Goal: Task Accomplishment & Management: Use online tool/utility

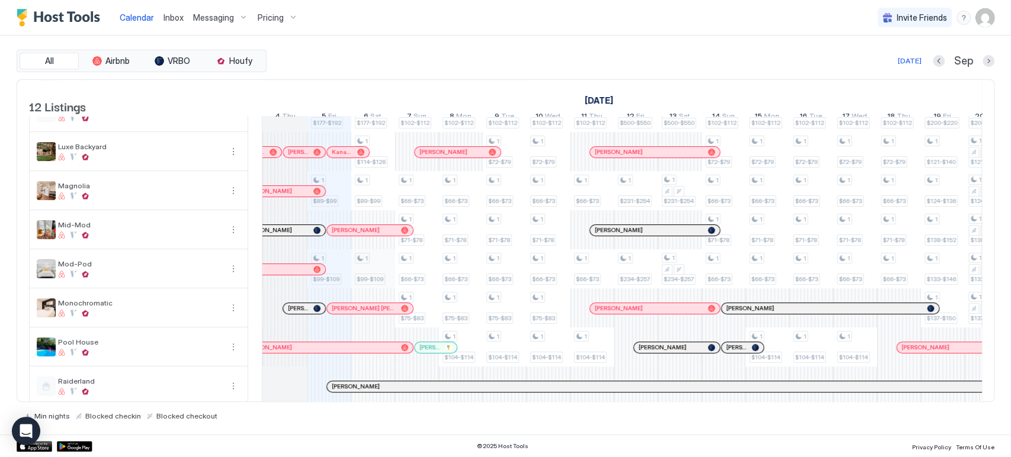
scroll to position [5, 0]
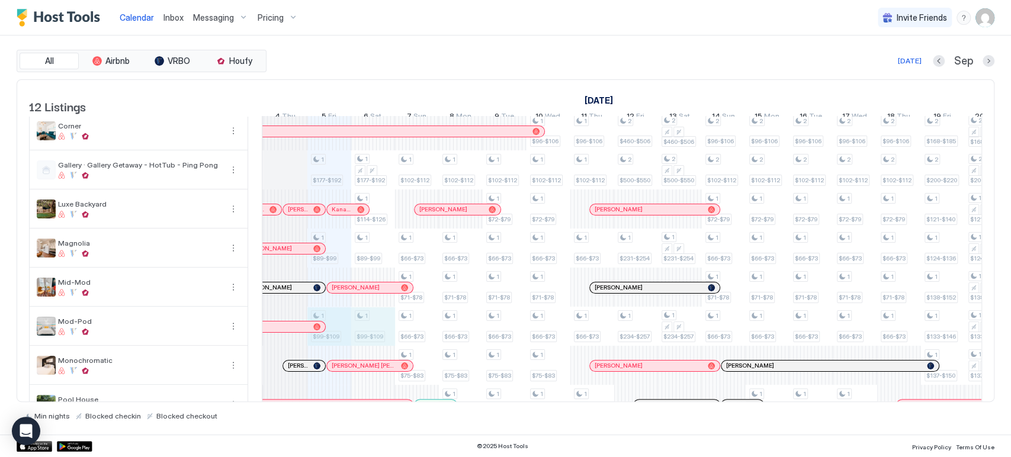
drag, startPoint x: 339, startPoint y: 323, endPoint x: 354, endPoint y: 324, distance: 15.4
click at [365, 324] on div "1 $177-$192 1 $89-$99 1 $99-$109 1 $159-$178 1 $177-$192 1 $114-$126 1 $89-$99 …" at bounding box center [876, 346] width 2453 height 468
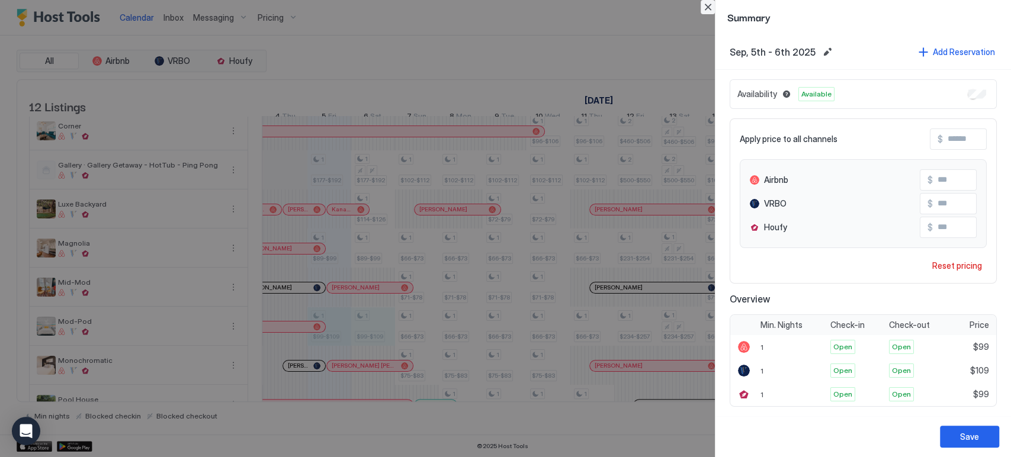
click at [713, 8] on button "Close" at bounding box center [707, 7] width 14 height 14
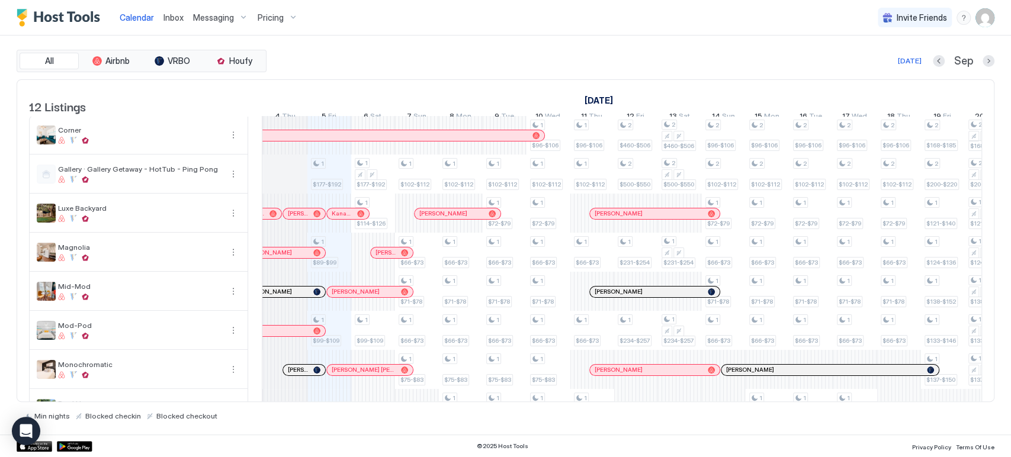
scroll to position [0, 0]
drag, startPoint x: 561, startPoint y: 406, endPoint x: 580, endPoint y: 388, distance: 26.0
click at [693, 387] on div "All Airbnb VRBO Houfy [DATE] [DATE] Listings [DATE] [DATE] [DATE] 21 Thu 22 Fri…" at bounding box center [505, 235] width 977 height 371
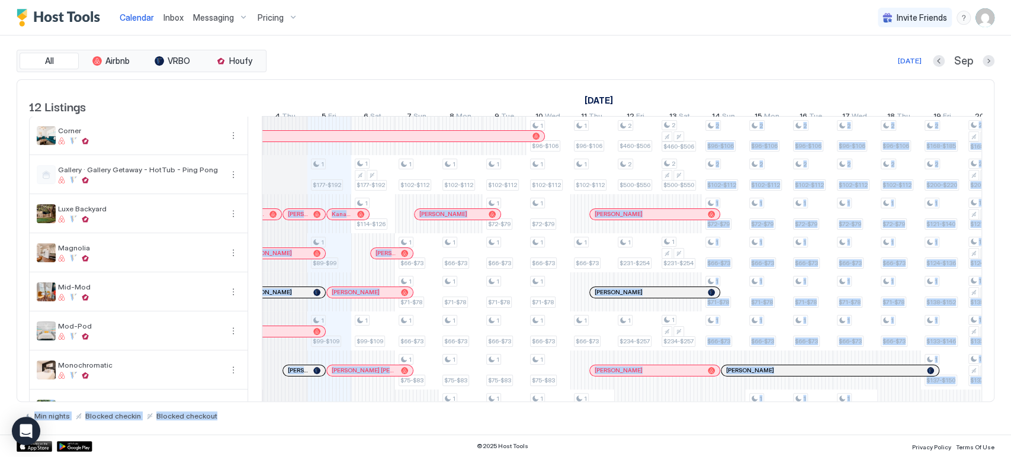
click at [577, 390] on div at bounding box center [592, 369] width 44 height 39
drag, startPoint x: 582, startPoint y: 413, endPoint x: 537, endPoint y: 400, distance: 47.0
click at [581, 413] on div "Min nights Blocked checkin Blocked checkout" at bounding box center [505, 411] width 977 height 18
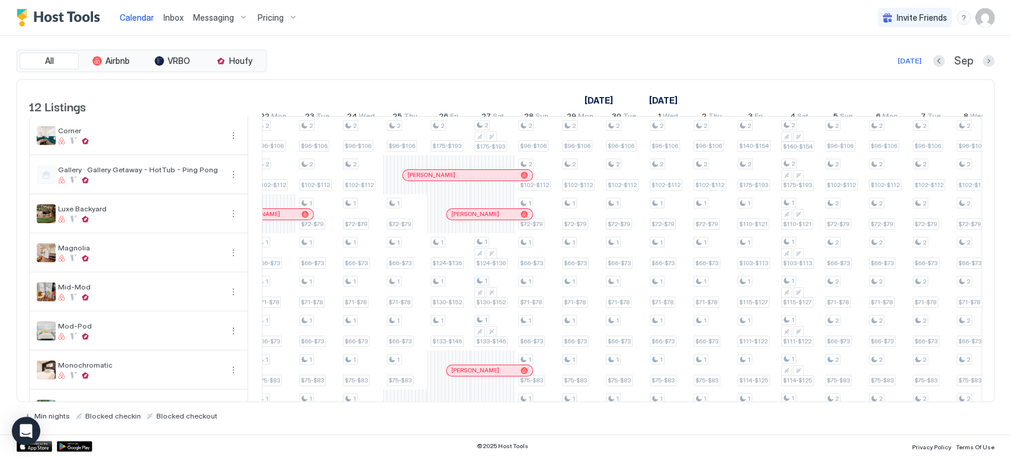
click at [770, 445] on div "© 2025 Host Tools Privacy Policy Terms Of Use" at bounding box center [505, 446] width 1011 height 22
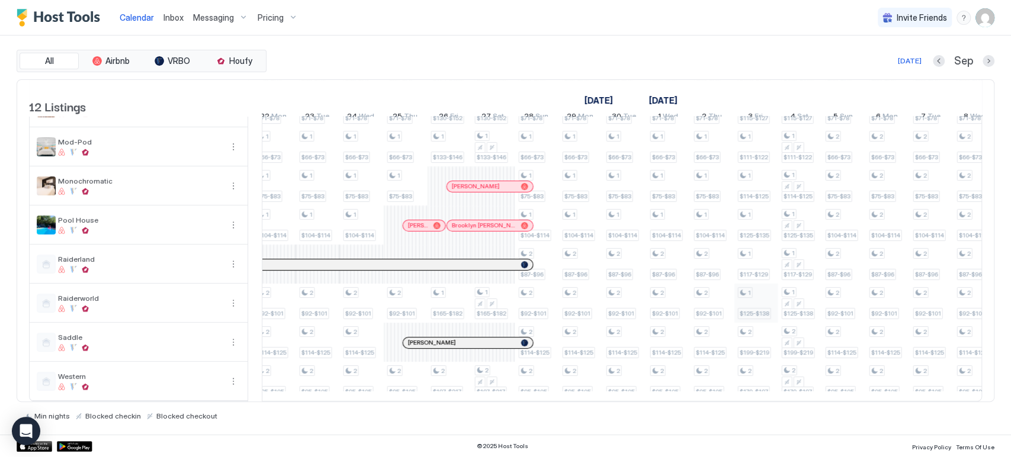
scroll to position [202, 0]
drag, startPoint x: 749, startPoint y: 217, endPoint x: 783, endPoint y: 212, distance: 34.1
click at [791, 212] on div "1 $177-$192 1 $89-$99 1 $99-$109 1 $159-$178 1 $177-$192 1 $114-$126 1 $99-$109…" at bounding box center [76, 167] width 2453 height 468
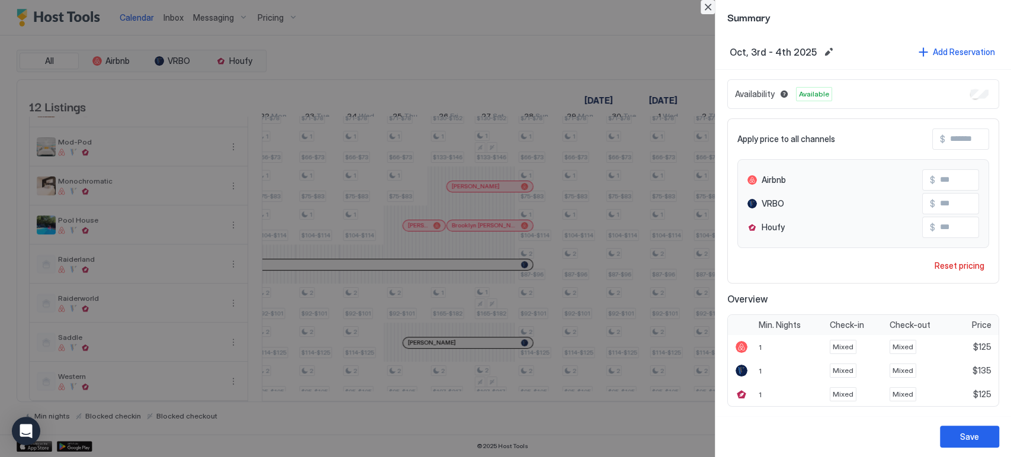
click at [711, 14] on button "Close" at bounding box center [707, 7] width 14 height 14
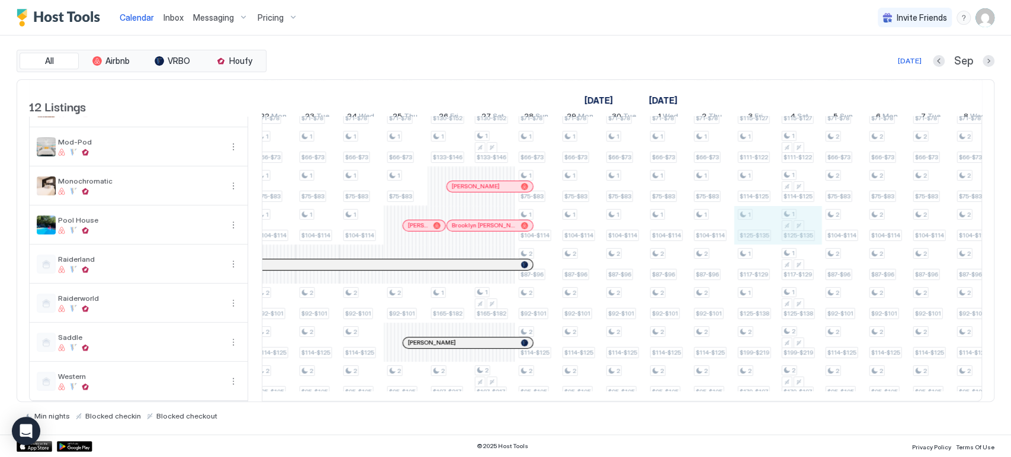
drag, startPoint x: 768, startPoint y: 223, endPoint x: 802, endPoint y: 217, distance: 34.3
click at [802, 217] on div "1 $177-$192 1 $89-$99 1 $99-$109 1 $159-$178 1 $177-$192 1 $114-$126 1 $99-$109…" at bounding box center [76, 167] width 2453 height 468
type input "***"
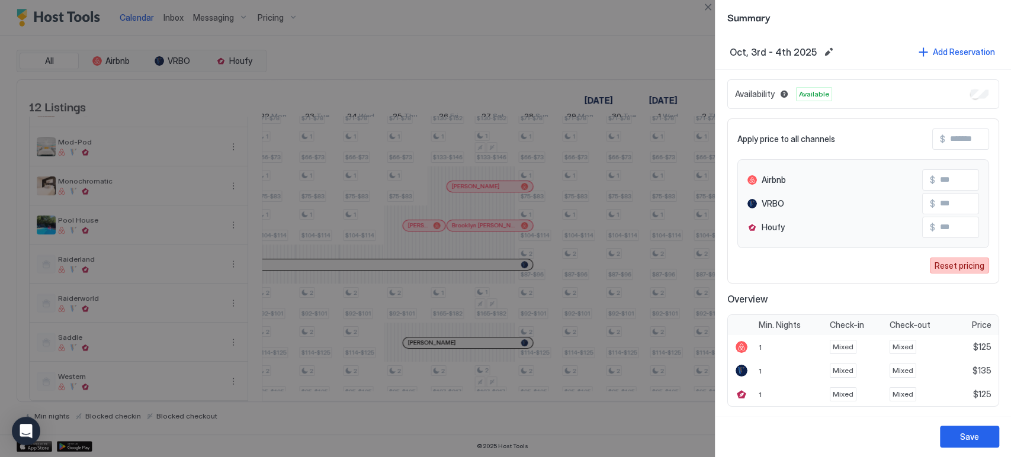
click at [961, 259] on div "Reset pricing" at bounding box center [959, 265] width 50 height 12
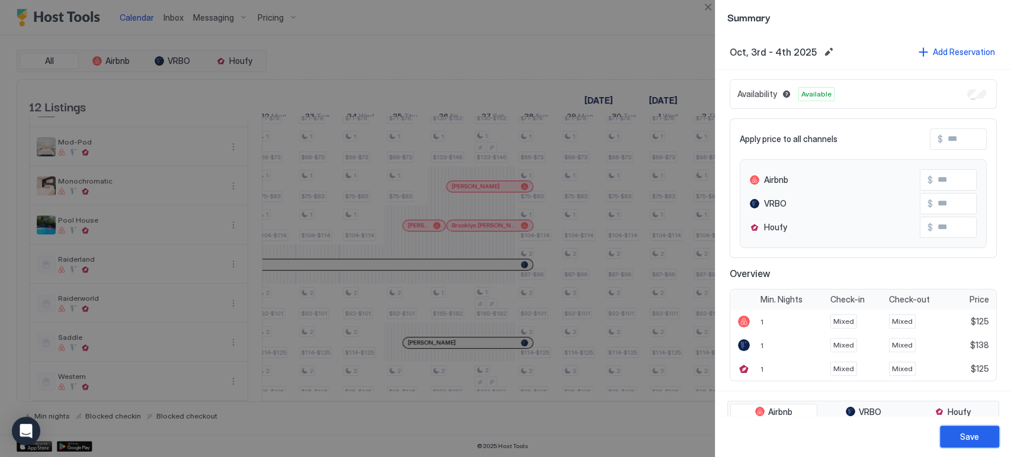
click at [976, 437] on div "Save" at bounding box center [969, 436] width 19 height 12
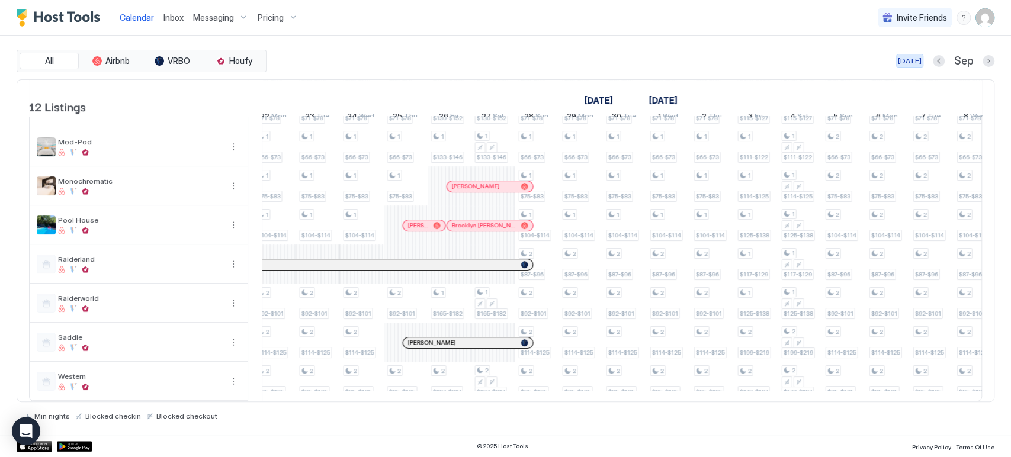
click at [910, 61] on div "[DATE]" at bounding box center [909, 61] width 24 height 11
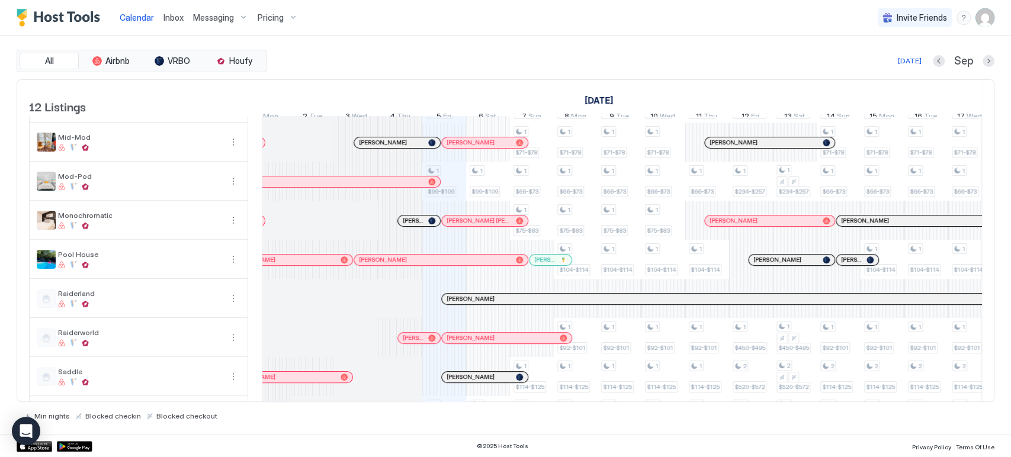
scroll to position [197, 0]
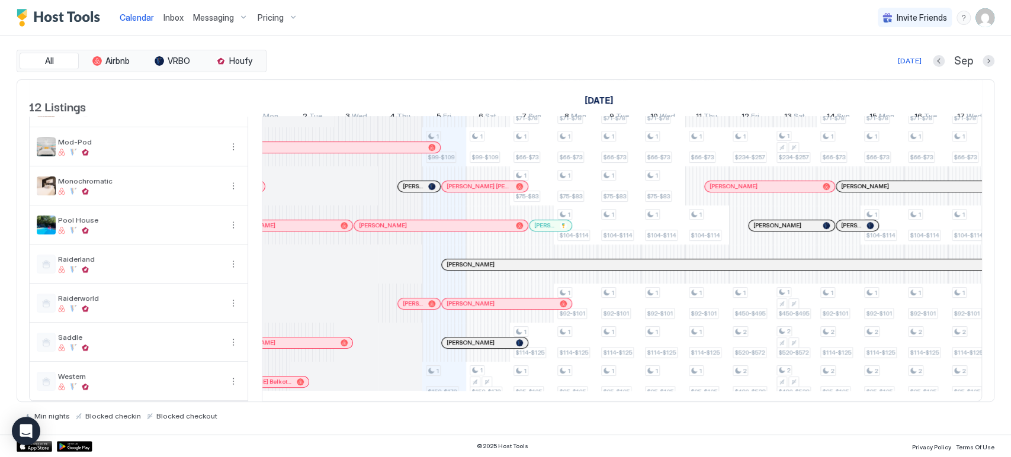
click at [420, 182] on div at bounding box center [420, 186] width 9 height 9
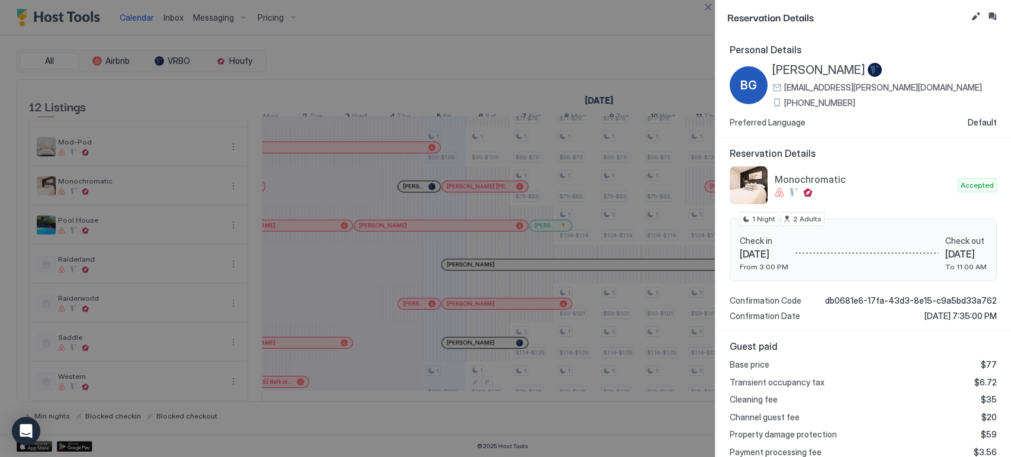
click at [695, 11] on div at bounding box center [505, 228] width 1011 height 457
click at [706, 12] on button "Close" at bounding box center [707, 7] width 14 height 14
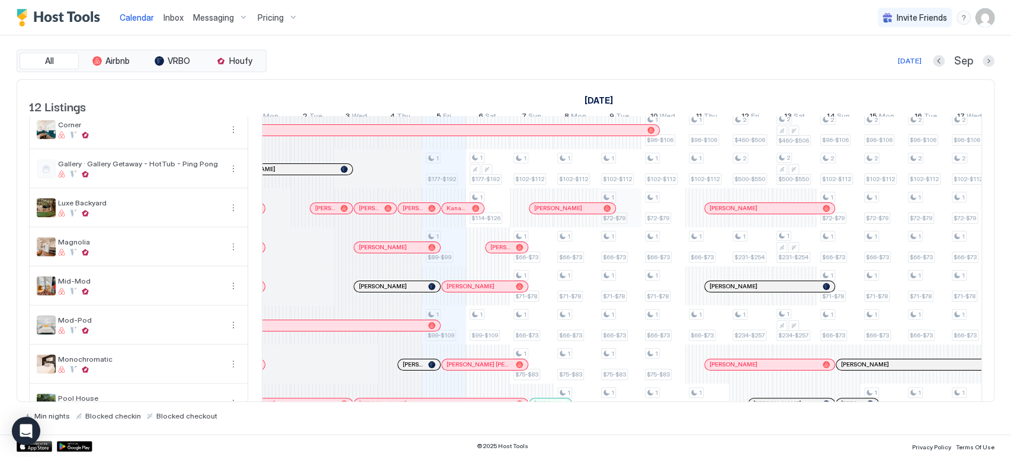
scroll to position [5, 0]
